Goal: Information Seeking & Learning: Compare options

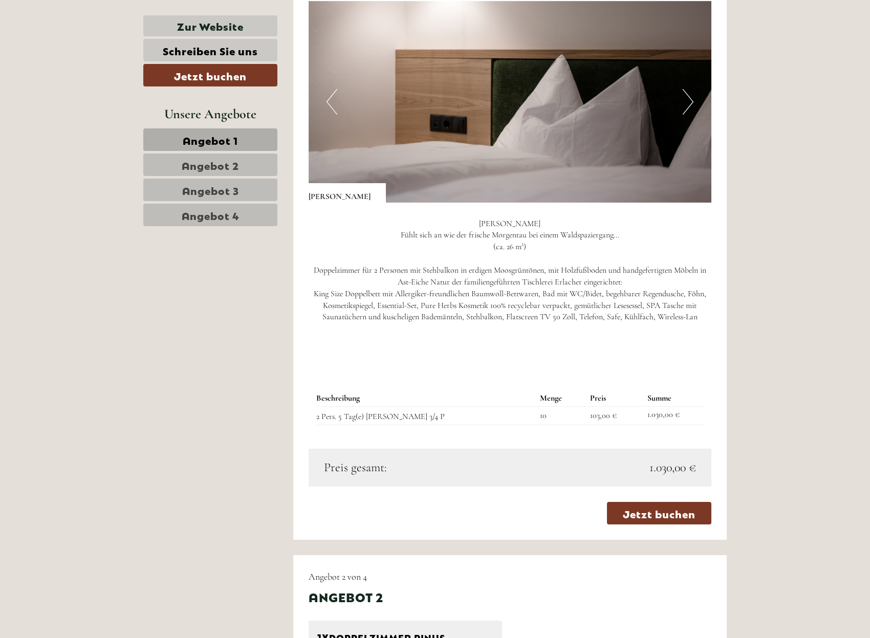
scroll to position [767, 0]
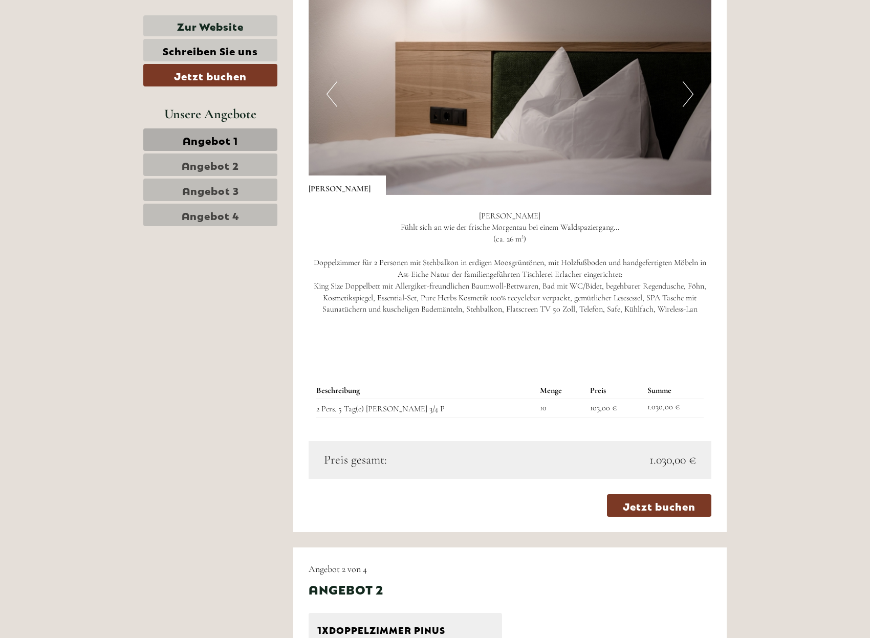
click at [252, 162] on link "Angebot 2" at bounding box center [210, 164] width 134 height 23
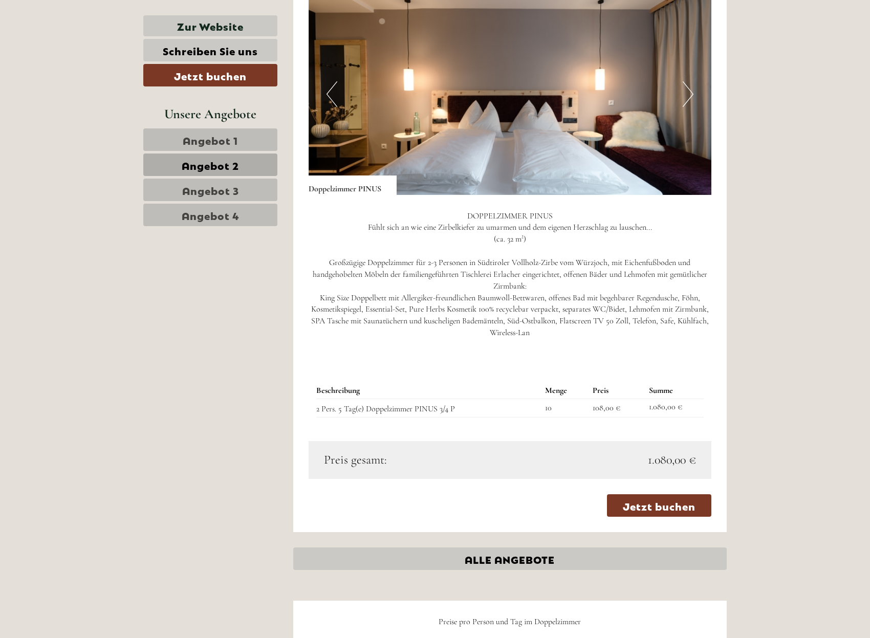
scroll to position [601, 0]
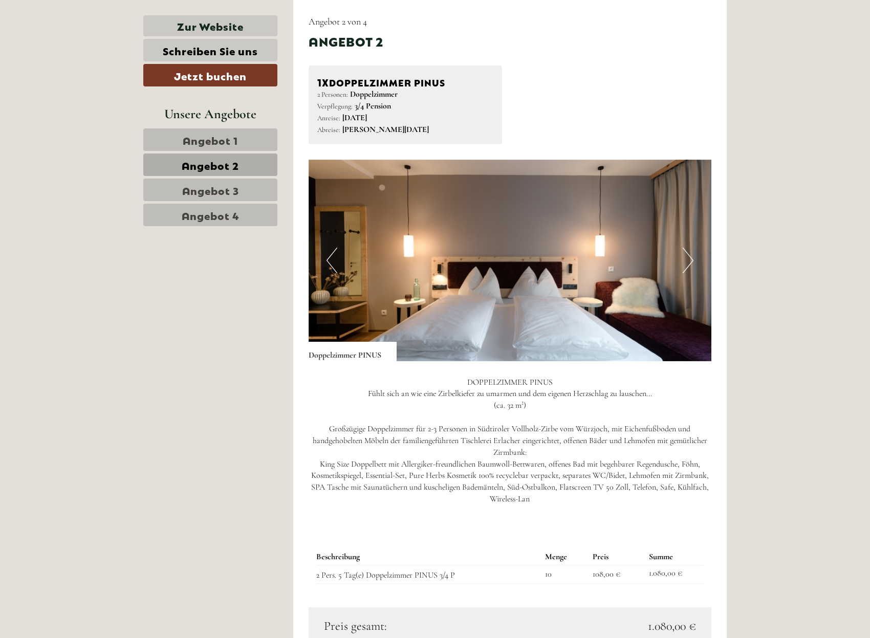
click at [246, 133] on link "Angebot 1" at bounding box center [210, 139] width 134 height 23
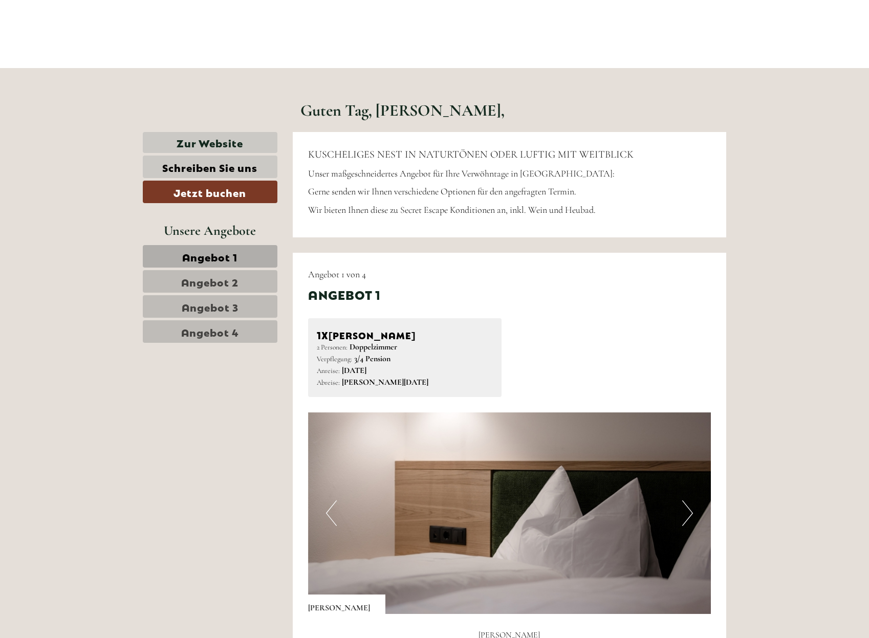
scroll to position [345, 0]
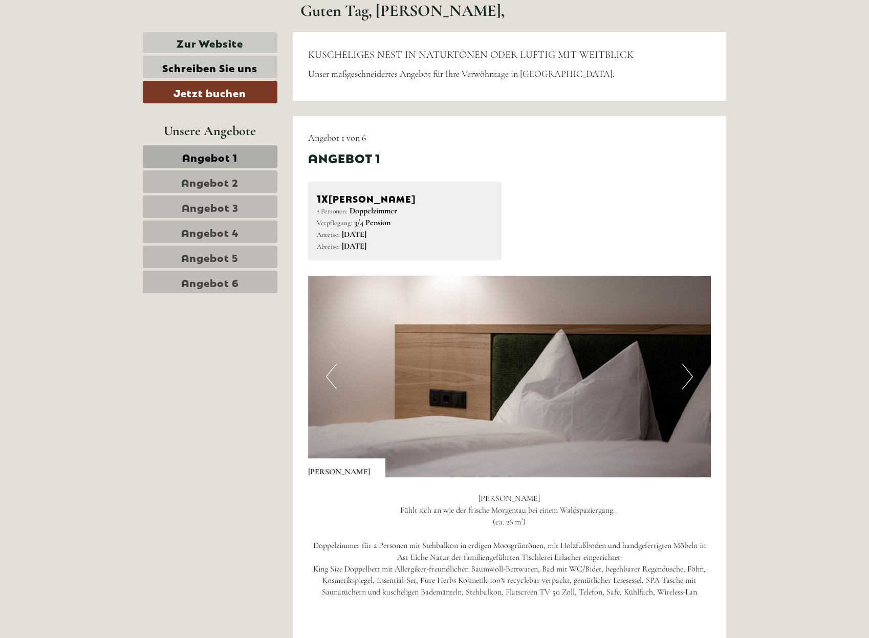
click at [258, 201] on link "Angebot 3" at bounding box center [210, 206] width 135 height 23
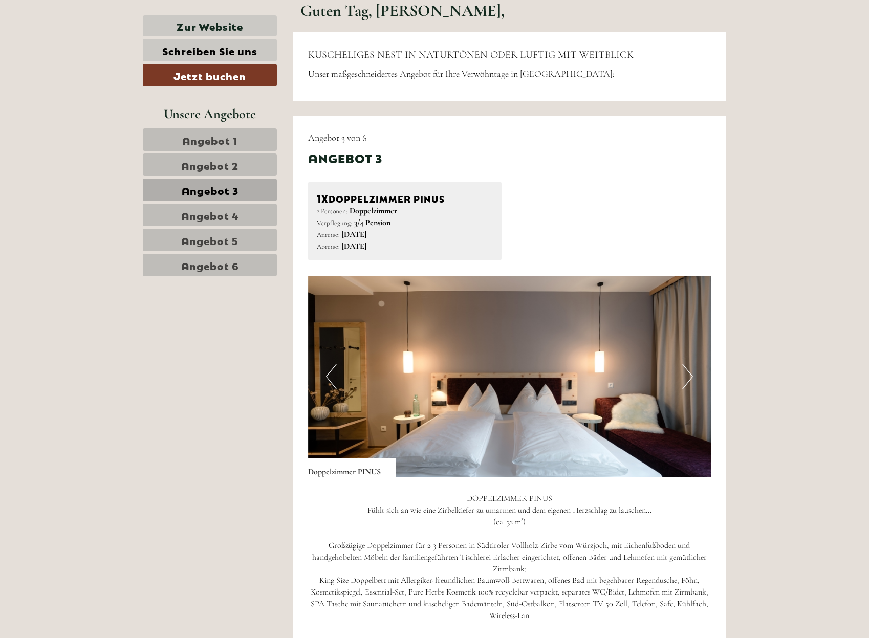
scroll to position [564, 0]
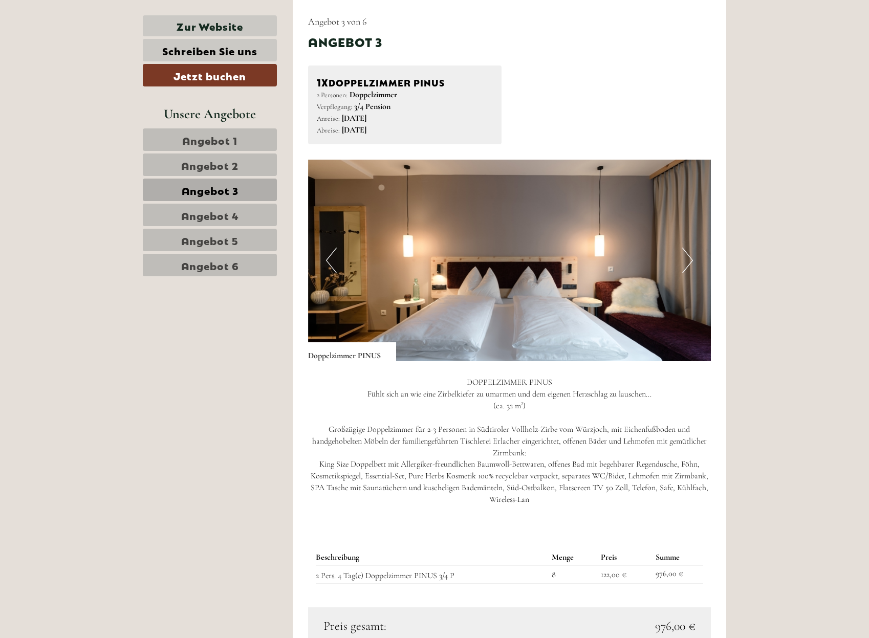
click at [259, 226] on nav "Angebot 1 Angebot 2 Angebot 3 Angebot 4 Angebot 5 Angebot 6" at bounding box center [211, 202] width 137 height 148
click at [255, 221] on link "Angebot 4" at bounding box center [210, 215] width 134 height 23
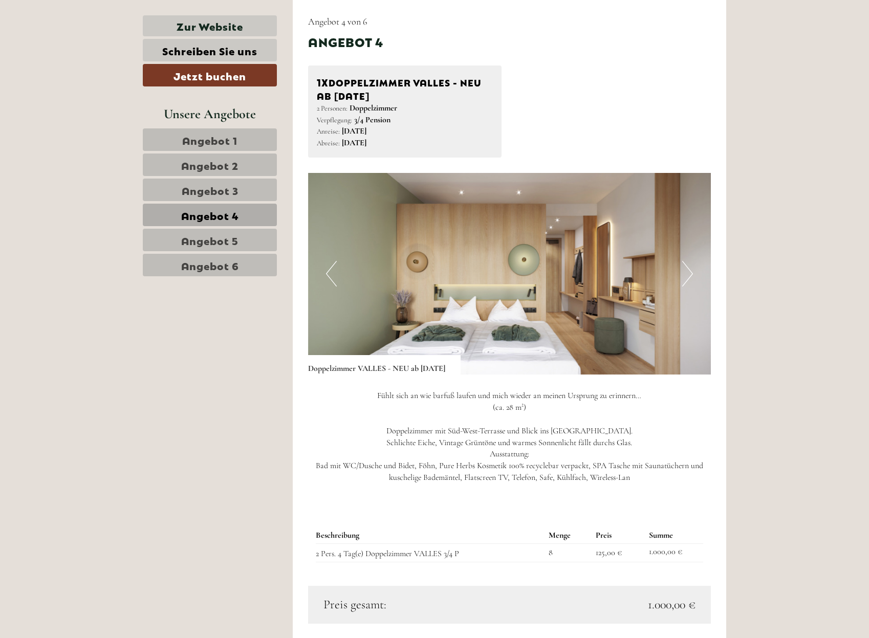
click at [242, 240] on link "Angebot 5" at bounding box center [210, 240] width 134 height 23
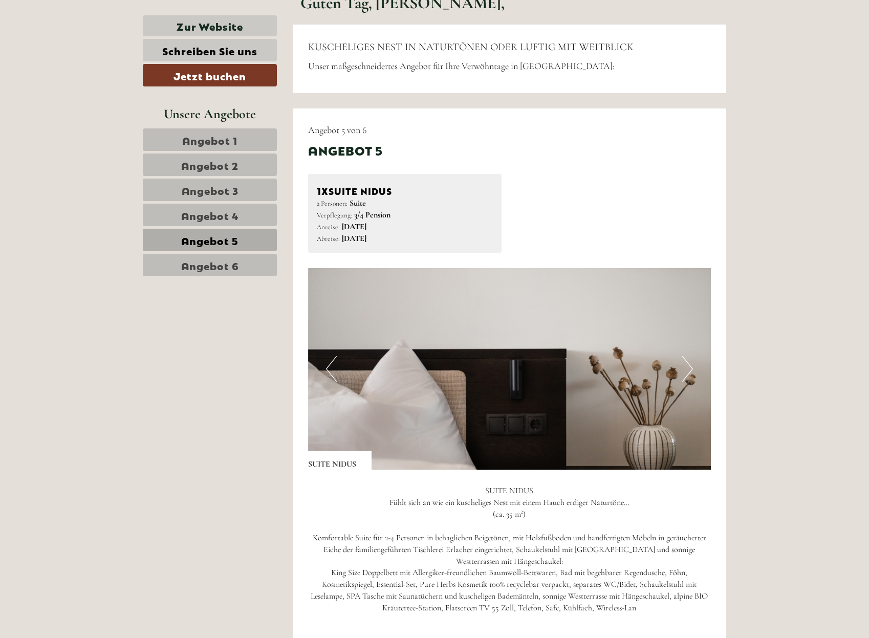
scroll to position [308, 0]
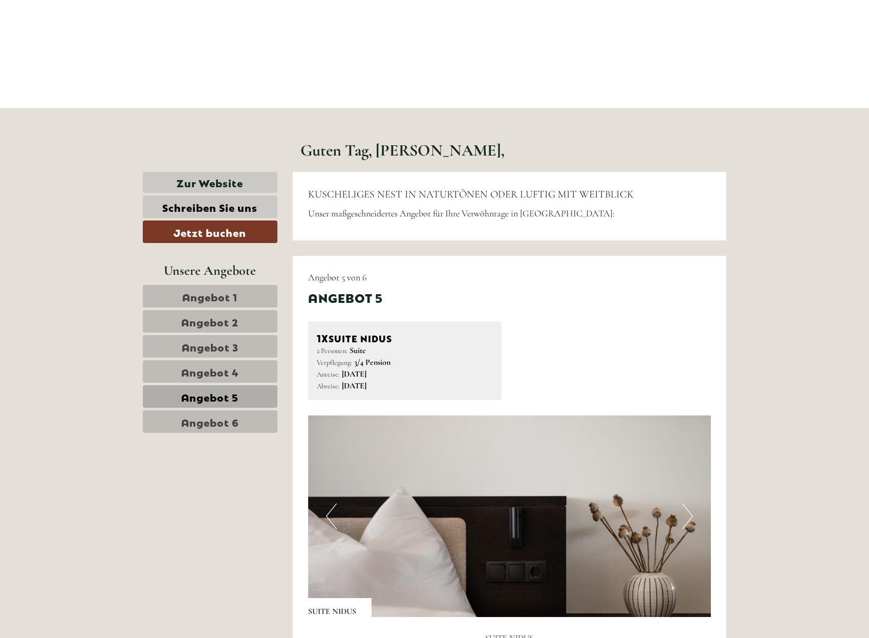
click at [252, 298] on link "Angebot 1" at bounding box center [210, 296] width 135 height 23
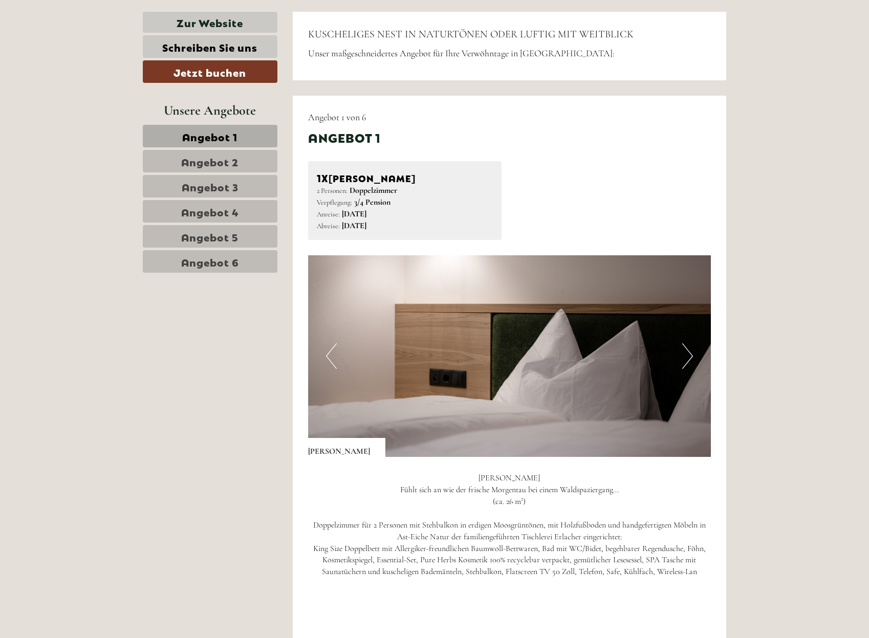
scroll to position [244, 0]
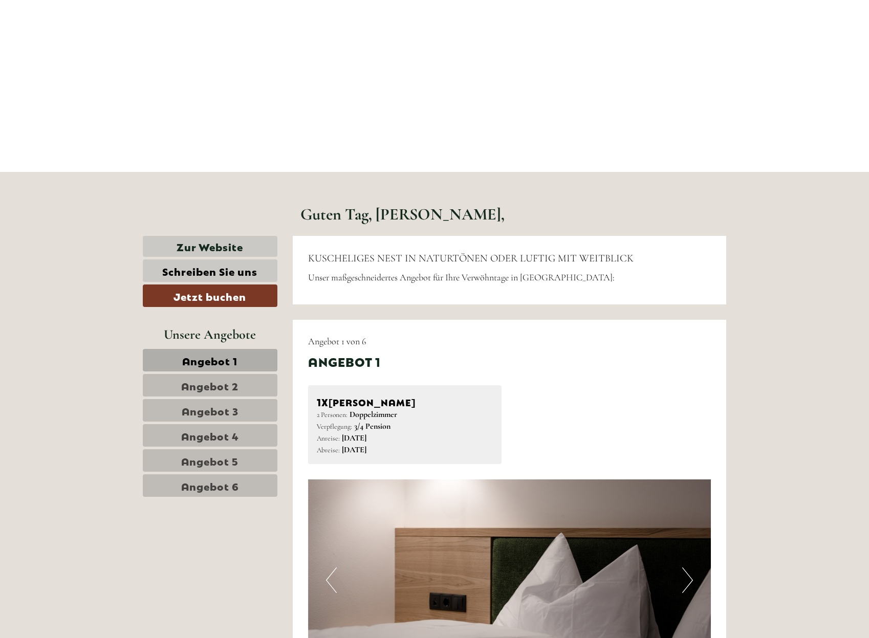
click at [635, 394] on div "1x Doppelzimmer SILVA 2 Personen: Doppelzimmer Verpflegung: 3/4 Pension Anreise…" at bounding box center [509, 424] width 418 height 79
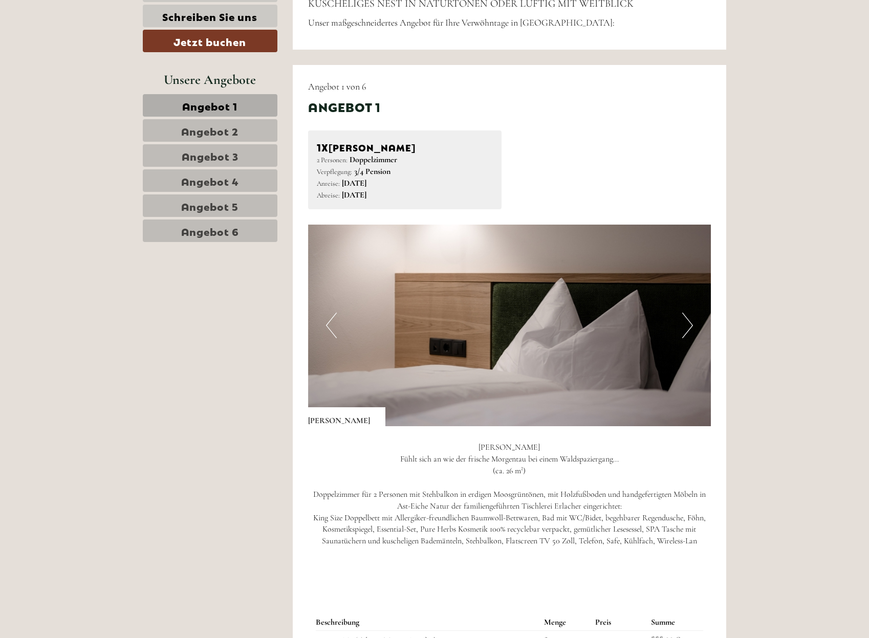
scroll to position [820, 0]
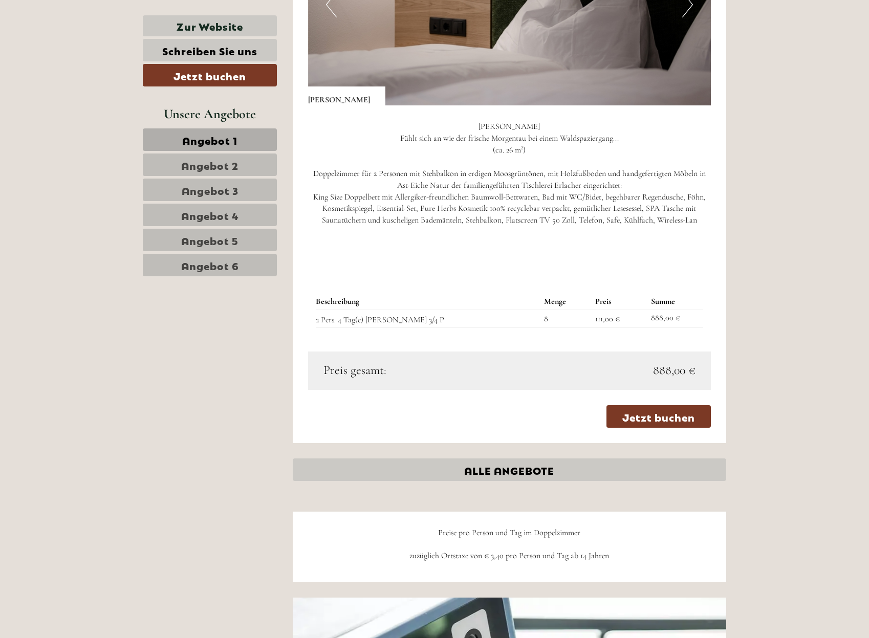
click at [207, 233] on span "Angebot 5" at bounding box center [209, 240] width 57 height 14
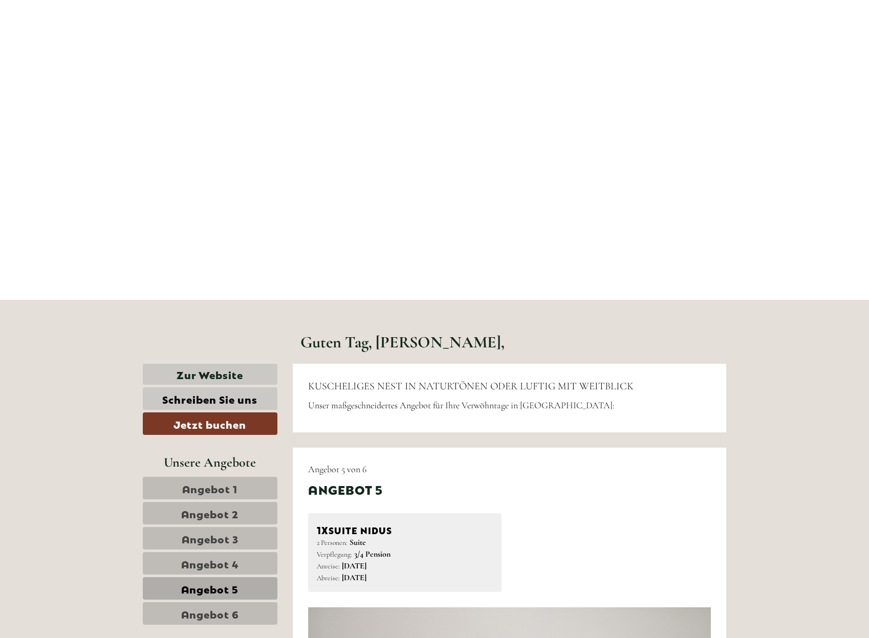
scroll to position [436, 0]
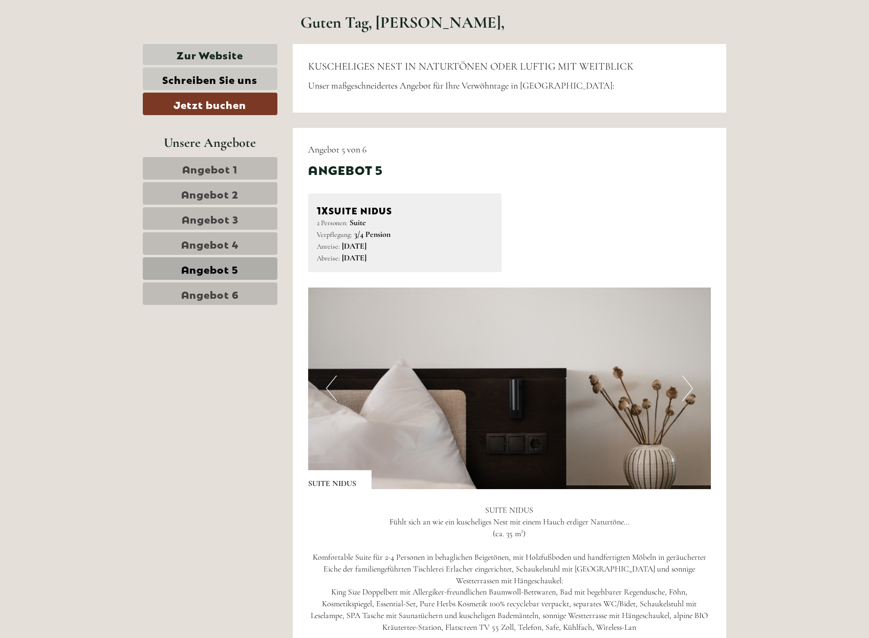
click at [227, 173] on span "Angebot 1" at bounding box center [209, 168] width 55 height 14
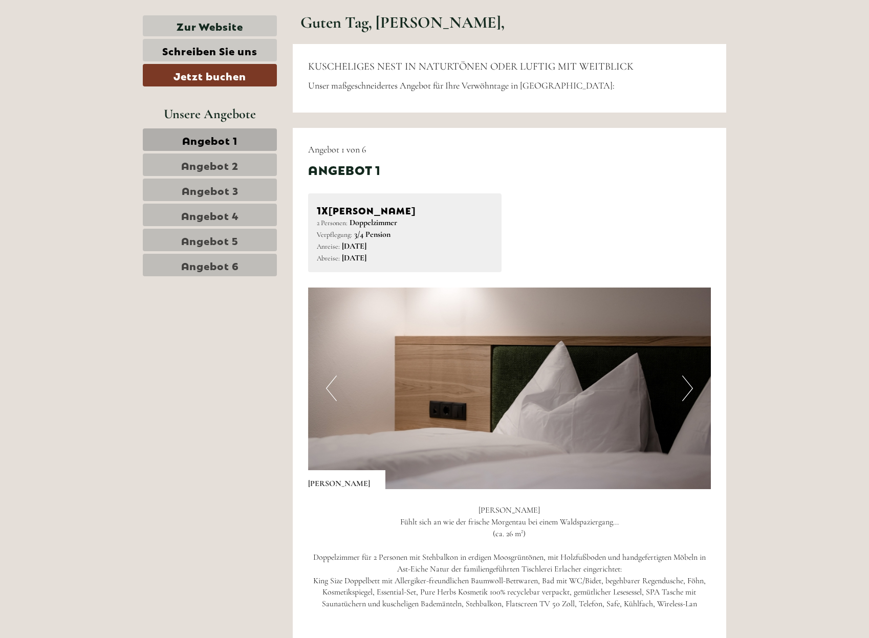
scroll to position [564, 0]
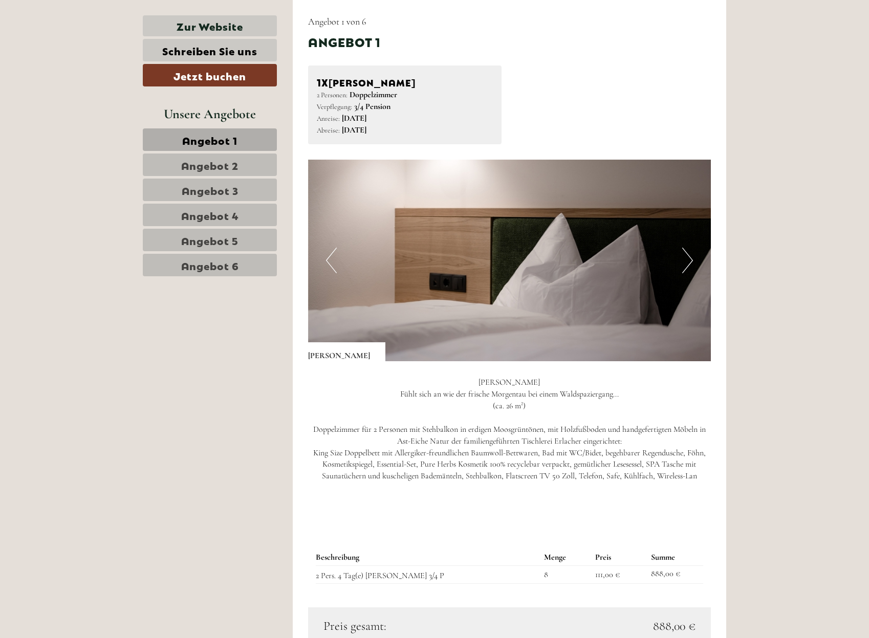
click at [235, 167] on span "Angebot 2" at bounding box center [209, 165] width 57 height 14
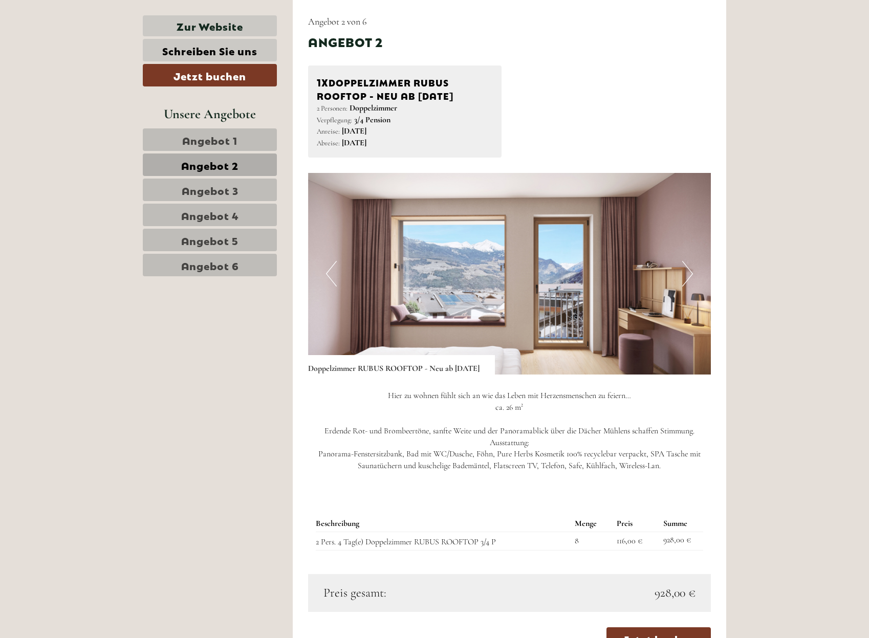
click at [234, 190] on span "Angebot 3" at bounding box center [210, 190] width 57 height 14
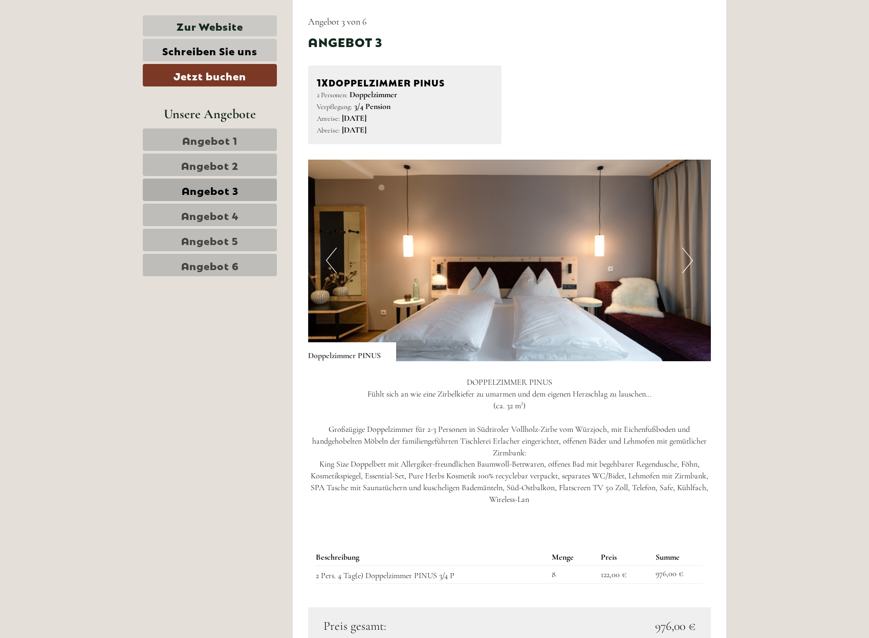
click at [232, 213] on span "Angebot 4" at bounding box center [210, 215] width 58 height 14
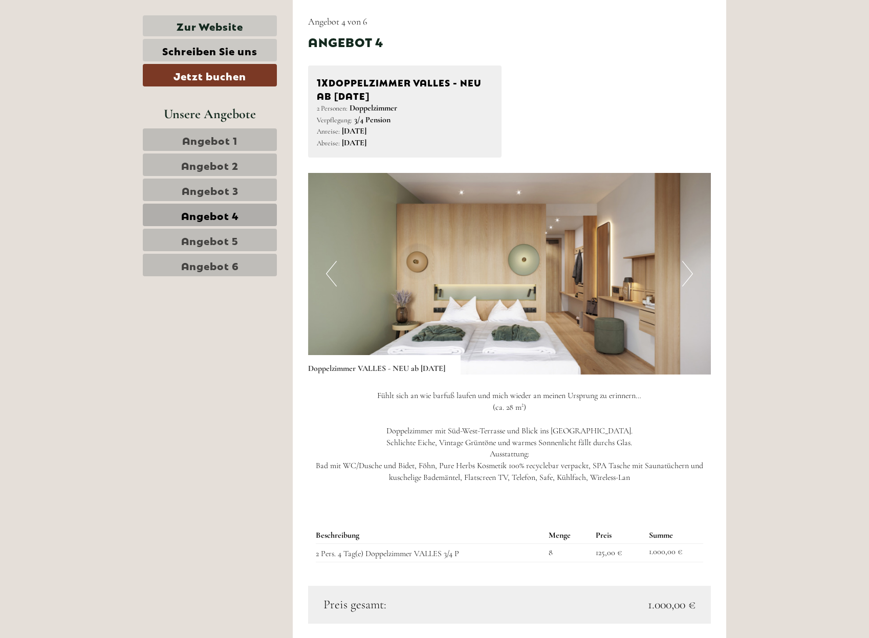
click at [230, 237] on span "Angebot 5" at bounding box center [209, 240] width 57 height 14
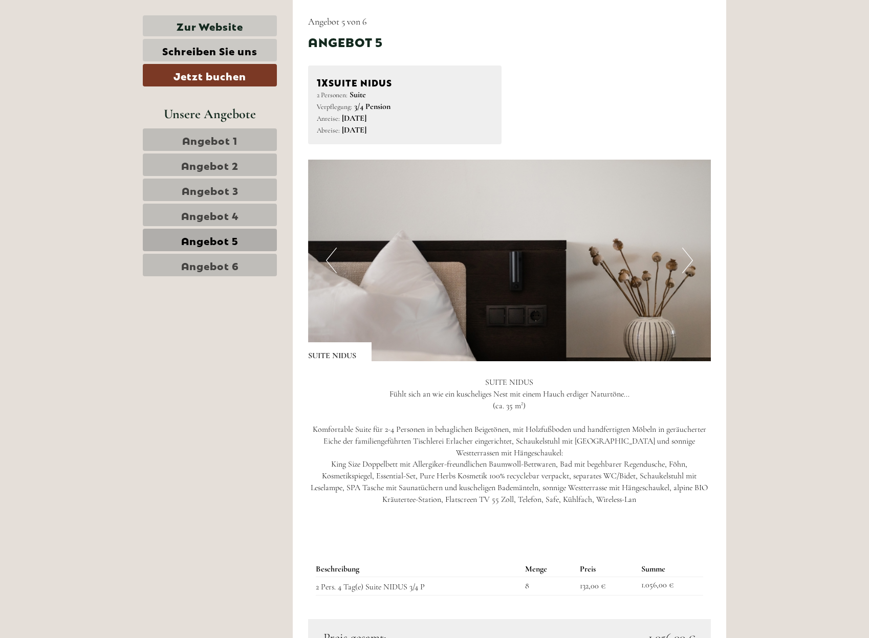
click at [230, 266] on span "Angebot 6" at bounding box center [210, 265] width 58 height 14
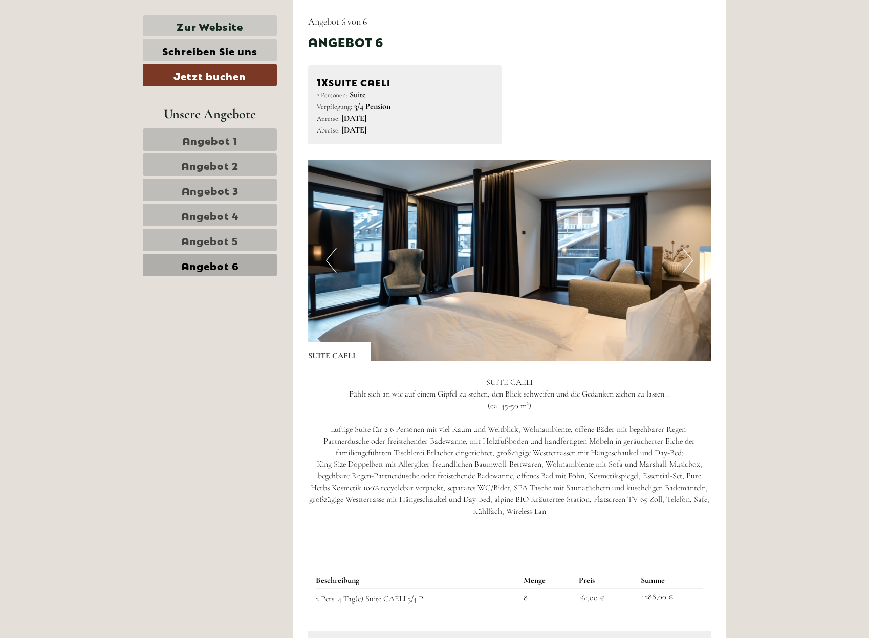
click at [234, 143] on span "Angebot 1" at bounding box center [209, 140] width 55 height 14
